Goal: Information Seeking & Learning: Learn about a topic

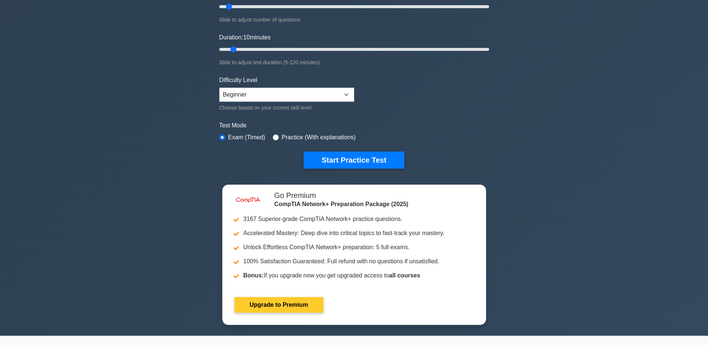
scroll to position [149, 0]
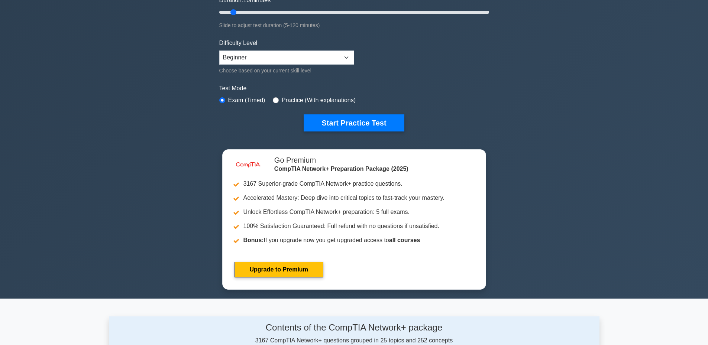
drag, startPoint x: 360, startPoint y: 125, endPoint x: 335, endPoint y: 49, distance: 79.4
click at [335, 49] on form "Topics Networking Concepts Infrastructure Network Operations Network Security N…" at bounding box center [354, 17] width 270 height 230
click at [334, 53] on select "Beginner Intermediate Expert" at bounding box center [286, 58] width 135 height 14
select select "expert"
click at [219, 51] on select "Beginner Intermediate Expert" at bounding box center [286, 58] width 135 height 14
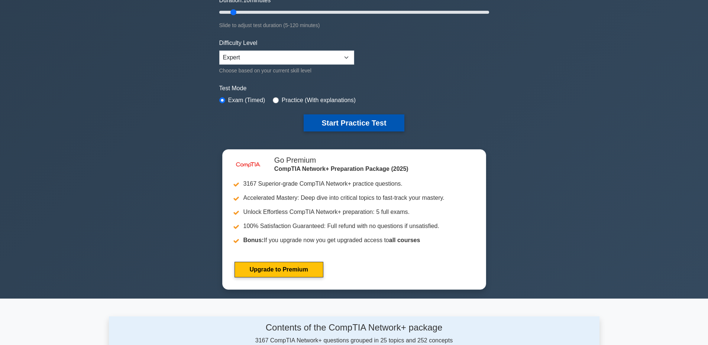
click at [348, 129] on button "Start Practice Test" at bounding box center [354, 122] width 100 height 17
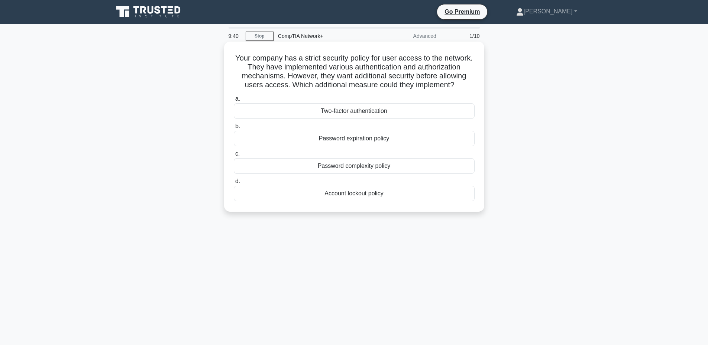
click at [361, 113] on div "Two-factor authentication" at bounding box center [354, 111] width 241 height 16
click at [234, 101] on input "a. Two-factor authentication" at bounding box center [234, 99] width 0 height 5
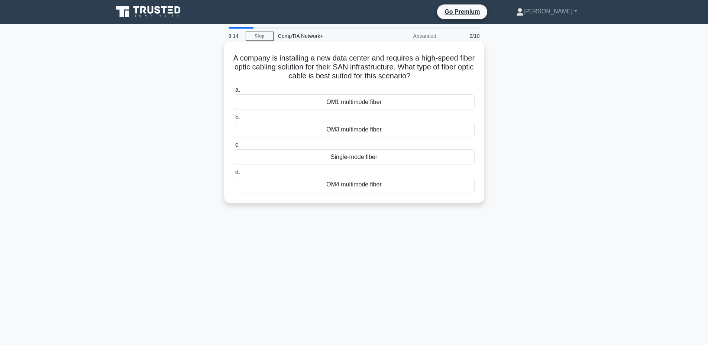
click at [382, 102] on div "OM1 multimode fiber" at bounding box center [354, 102] width 241 height 16
click at [234, 93] on input "a. OM1 multimode fiber" at bounding box center [234, 90] width 0 height 5
click at [378, 159] on div "Replace all Ethernet cables" at bounding box center [354, 157] width 241 height 16
click at [234, 147] on input "c. Replace all Ethernet cables" at bounding box center [234, 145] width 0 height 5
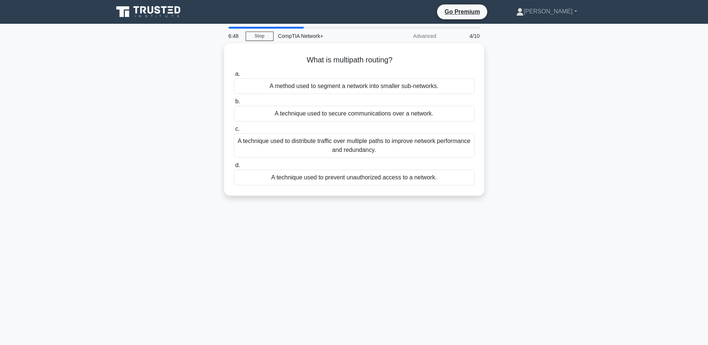
click at [366, 236] on div "6:48 Stop CompTIA Network+ Advanced 4/10 What is multipath routing? .spinner_0X…" at bounding box center [354, 213] width 490 height 372
click at [375, 145] on div "A technique used to distribute traffic over multiple paths to improve network p…" at bounding box center [354, 144] width 241 height 25
click at [234, 130] on input "c. A technique used to distribute traffic over multiple paths to improve networ…" at bounding box center [234, 127] width 0 height 5
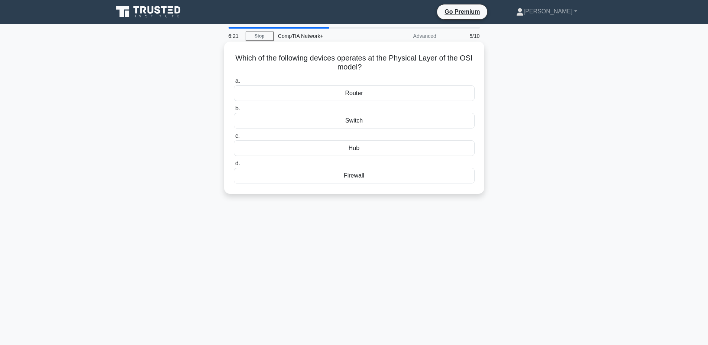
click at [368, 146] on div "Hub" at bounding box center [354, 148] width 241 height 16
click at [234, 139] on input "c. Hub" at bounding box center [234, 136] width 0 height 5
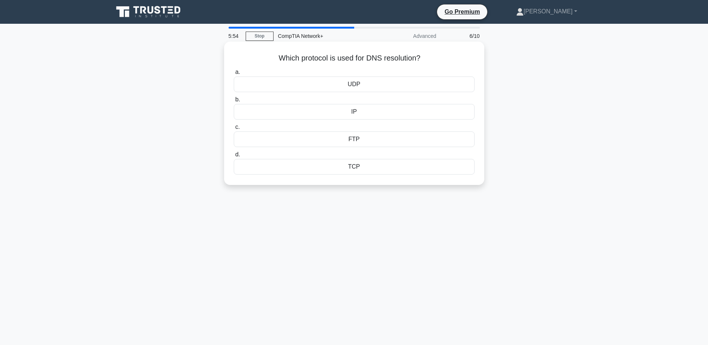
click at [363, 85] on div "UDP" at bounding box center [354, 85] width 241 height 16
click at [234, 75] on input "a. UDP" at bounding box center [234, 72] width 0 height 5
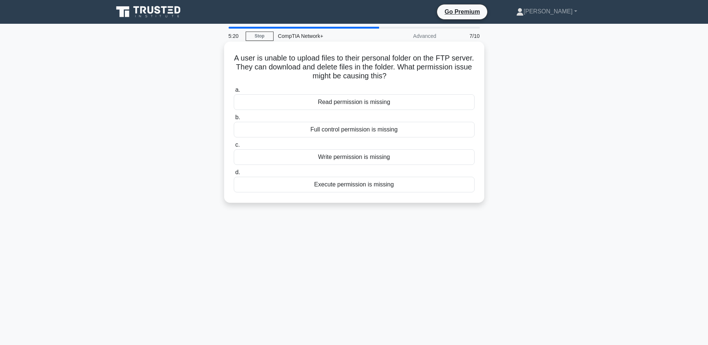
click at [369, 159] on div "Write permission is missing" at bounding box center [354, 157] width 241 height 16
click at [234, 147] on input "c. Write permission is missing" at bounding box center [234, 145] width 0 height 5
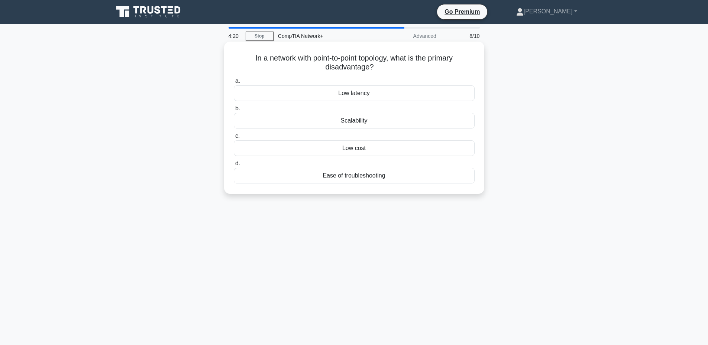
click at [380, 119] on div "Scalability" at bounding box center [354, 121] width 241 height 16
click at [234, 111] on input "b. Scalability" at bounding box center [234, 108] width 0 height 5
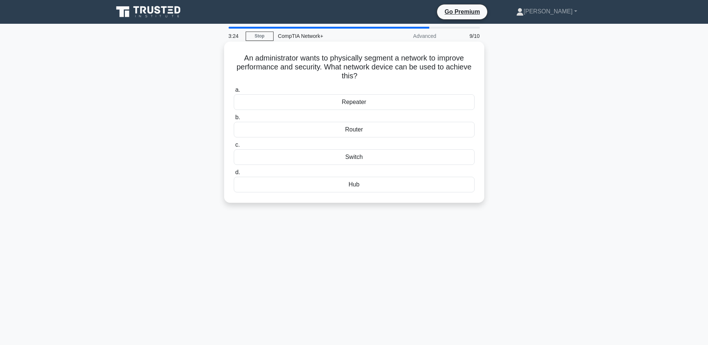
click at [366, 132] on div "Router" at bounding box center [354, 130] width 241 height 16
click at [234, 120] on input "b. Router" at bounding box center [234, 117] width 0 height 5
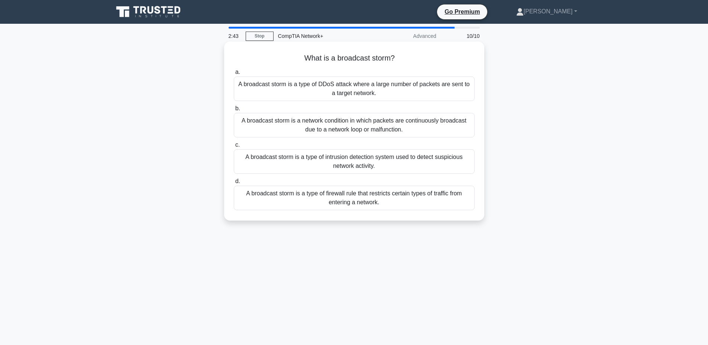
drag, startPoint x: 571, startPoint y: 150, endPoint x: 398, endPoint y: 127, distance: 174.6
click at [398, 127] on div "A broadcast storm is a network condition in which packets are continuously broa…" at bounding box center [354, 125] width 241 height 25
click at [234, 111] on input "b. A broadcast storm is a network condition in which packets are continuously b…" at bounding box center [234, 108] width 0 height 5
